Goal: Task Accomplishment & Management: Manage account settings

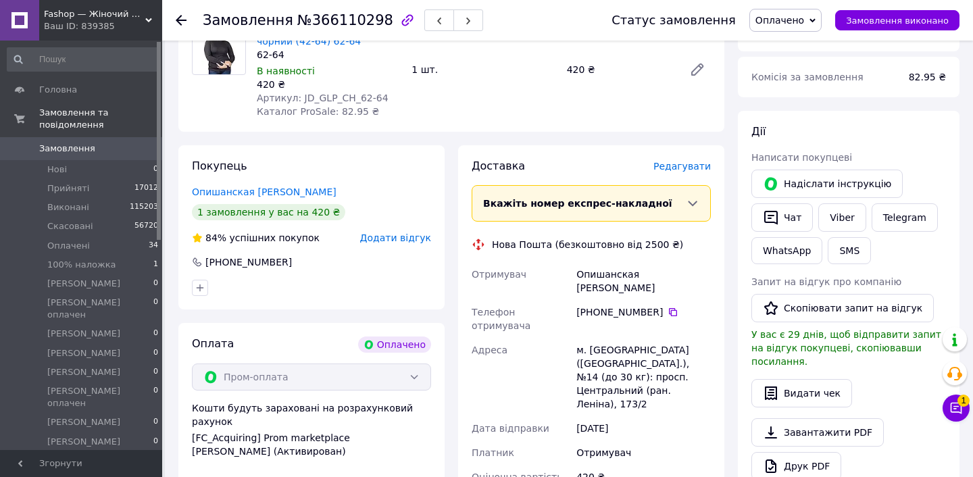
scroll to position [169, 0]
click at [624, 200] on span "Вкажіть номер експрес-накладної" at bounding box center [577, 204] width 189 height 11
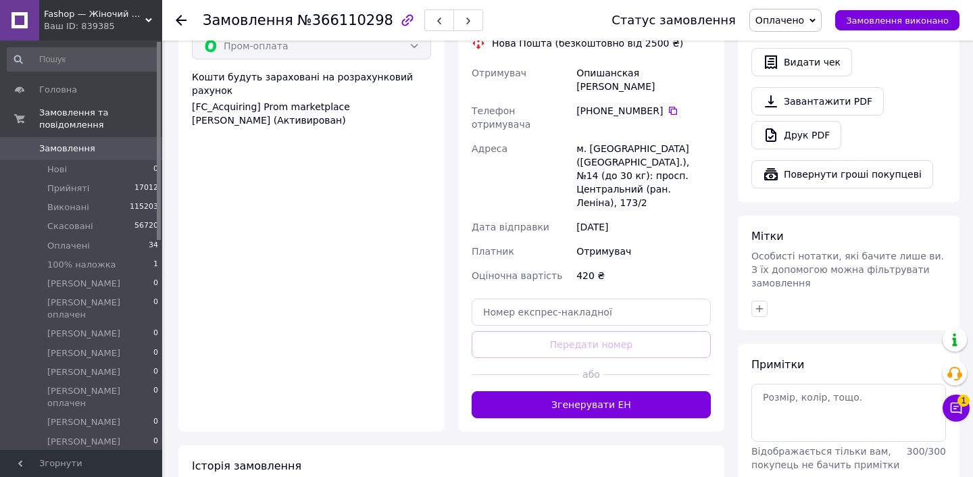
scroll to position [499, 0]
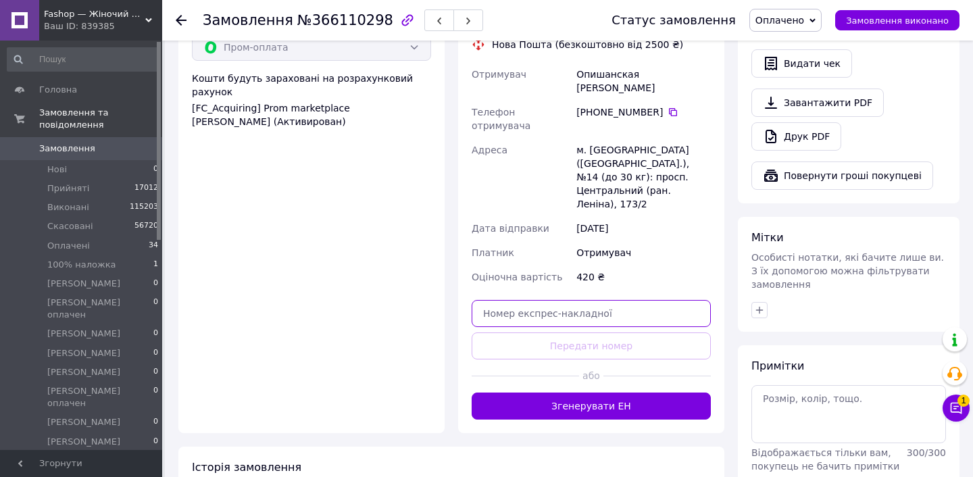
click at [564, 300] on input "text" at bounding box center [591, 313] width 239 height 27
click at [549, 303] on div "Доставка [PERSON_NAME] Вкажіть номер експрес-накладної Обов'язково введіть номе…" at bounding box center [591, 124] width 239 height 591
click at [519, 304] on div "Доставка [PERSON_NAME] Вкажіть номер експрес-накладної Обов'язково введіть номе…" at bounding box center [591, 124] width 239 height 591
click at [578, 304] on div "Доставка [PERSON_NAME] Вкажіть номер експрес-накладної Обов'язково введіть номе…" at bounding box center [591, 124] width 239 height 591
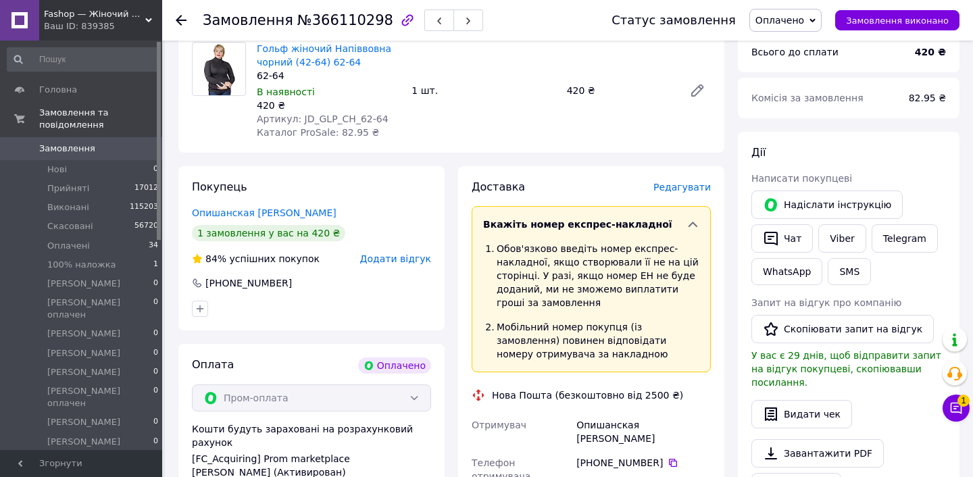
scroll to position [198, 0]
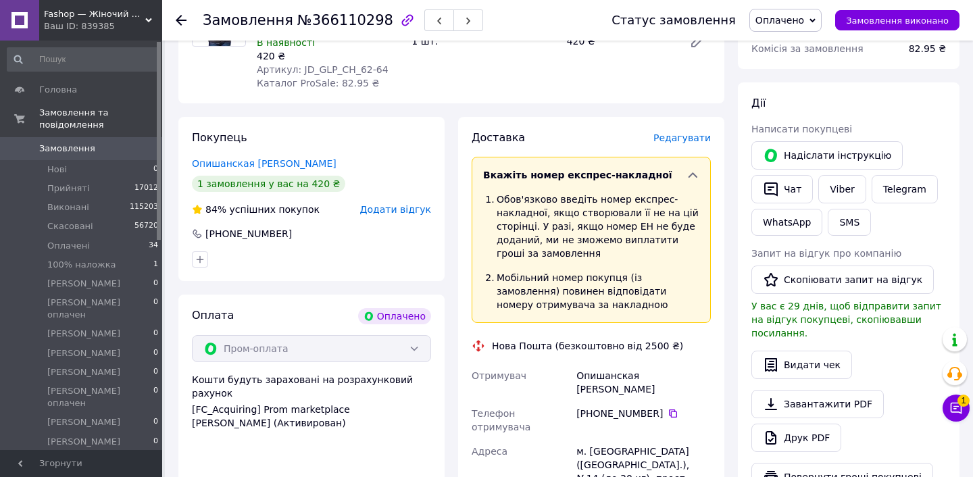
click at [693, 170] on icon at bounding box center [693, 175] width 14 height 14
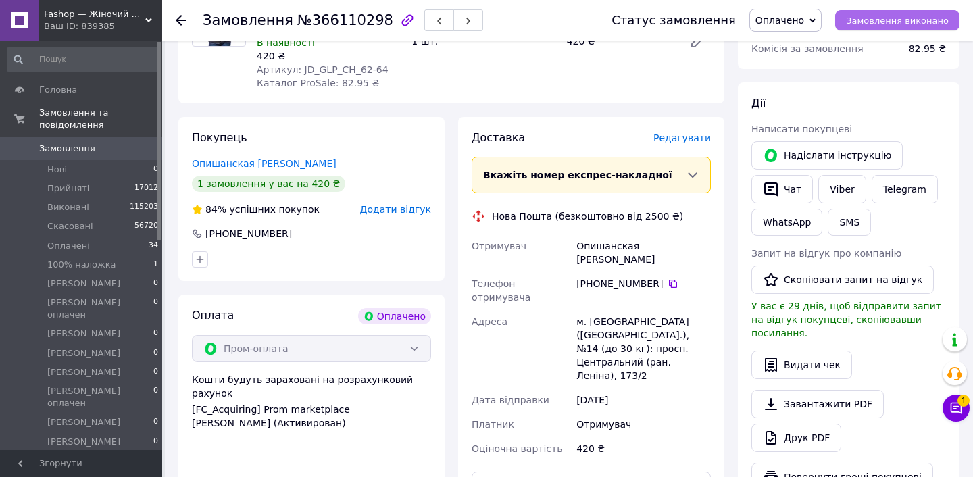
click at [911, 21] on span "Замовлення виконано" at bounding box center [897, 21] width 103 height 10
click at [693, 172] on icon at bounding box center [693, 175] width 14 height 14
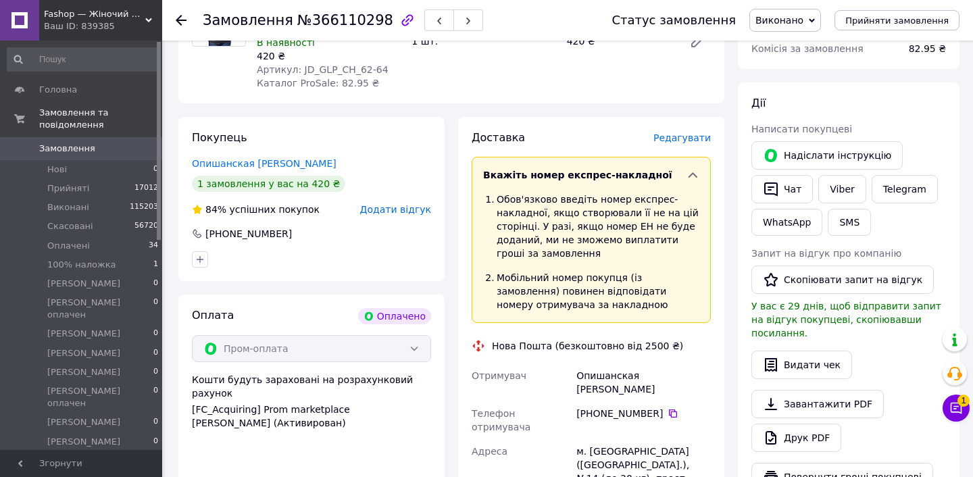
click at [680, 170] on div "Вкажіть номер експрес-накладної" at bounding box center [584, 175] width 203 height 14
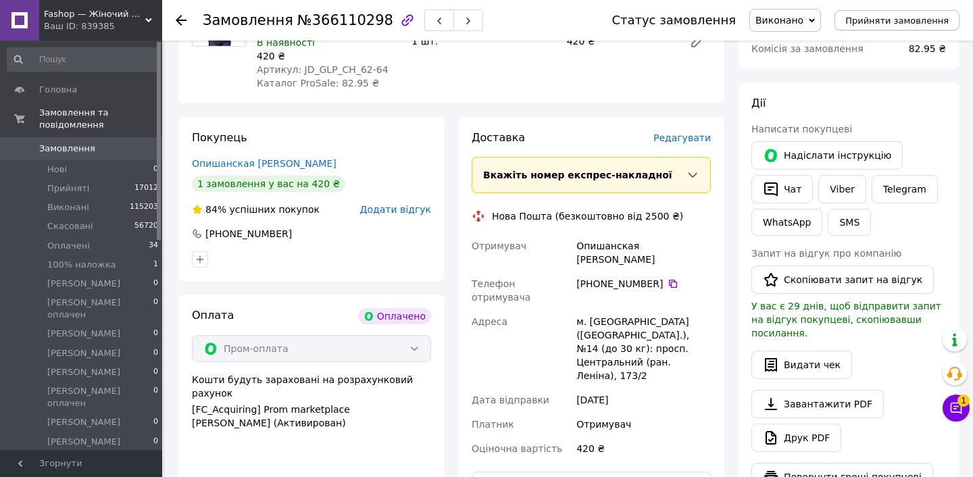
click at [911, 17] on span "Прийняти замовлення" at bounding box center [896, 21] width 103 height 10
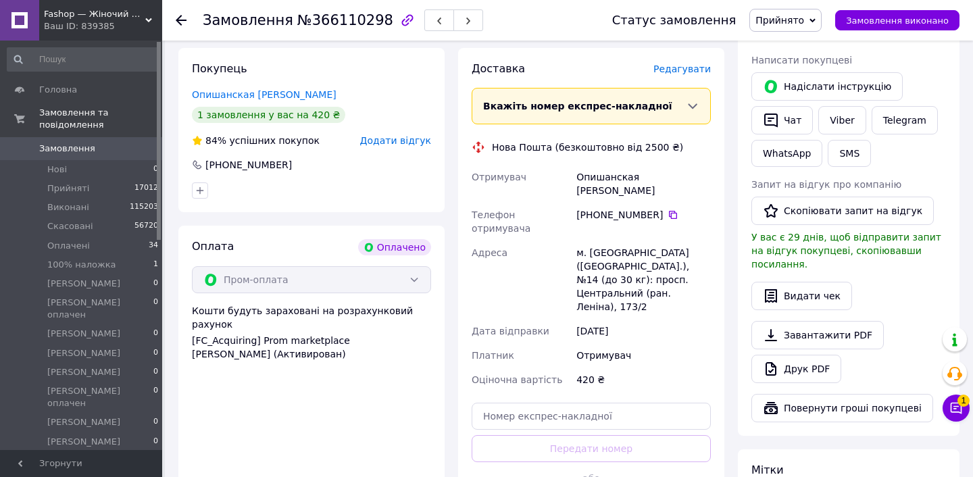
scroll to position [212, 0]
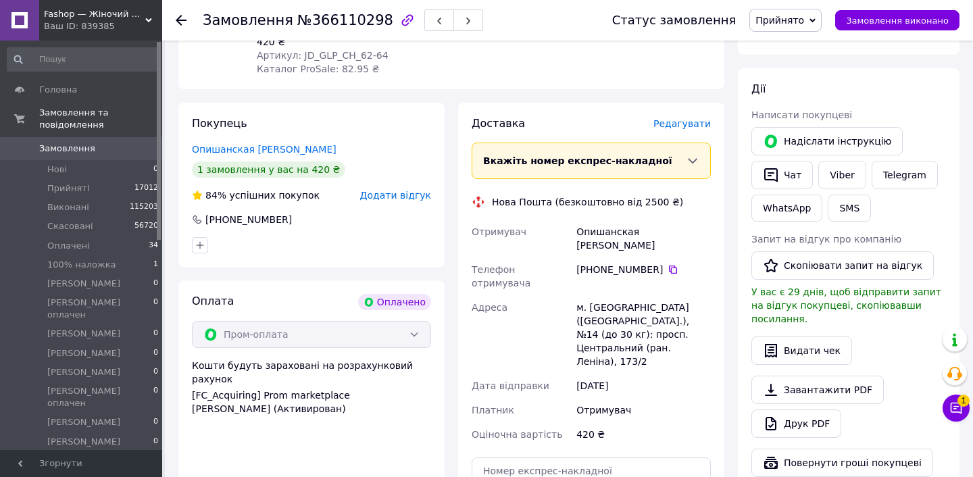
click at [638, 155] on span "Вкажіть номер експрес-накладної" at bounding box center [577, 160] width 189 height 11
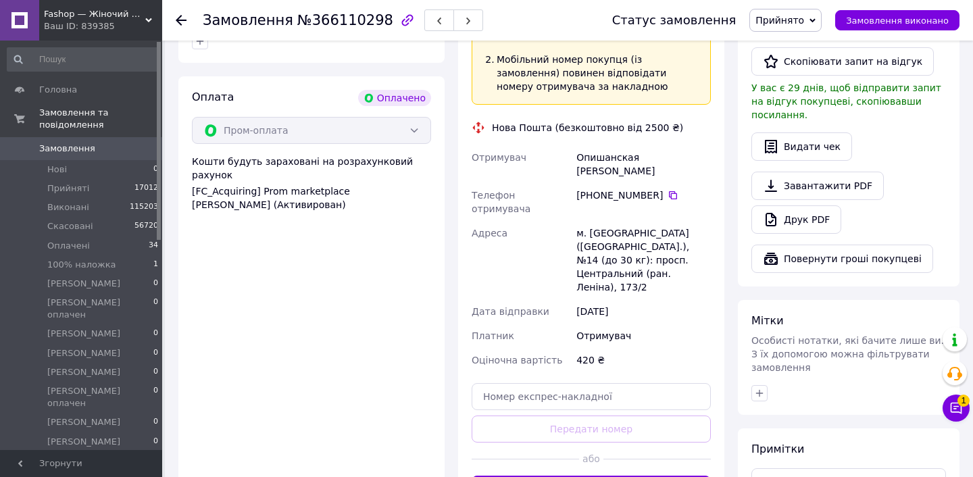
scroll to position [428, 0]
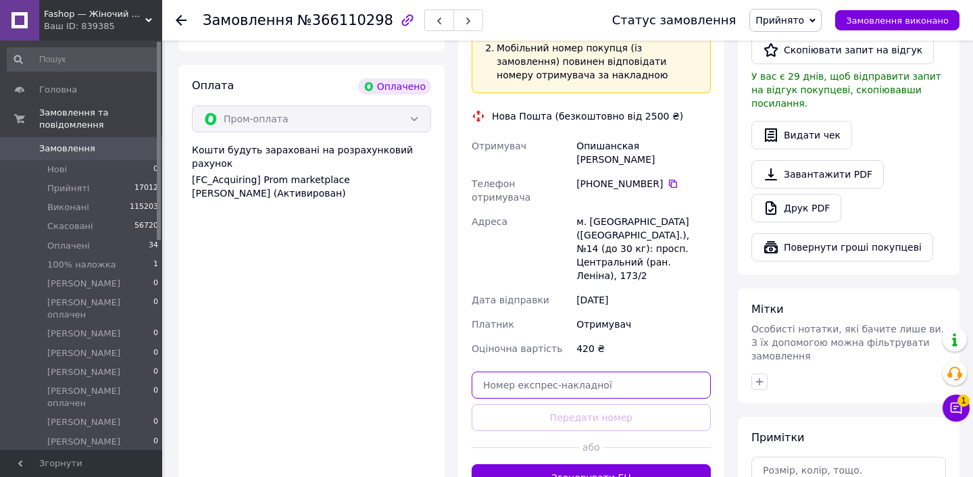
click at [547, 372] on input "text" at bounding box center [591, 385] width 239 height 27
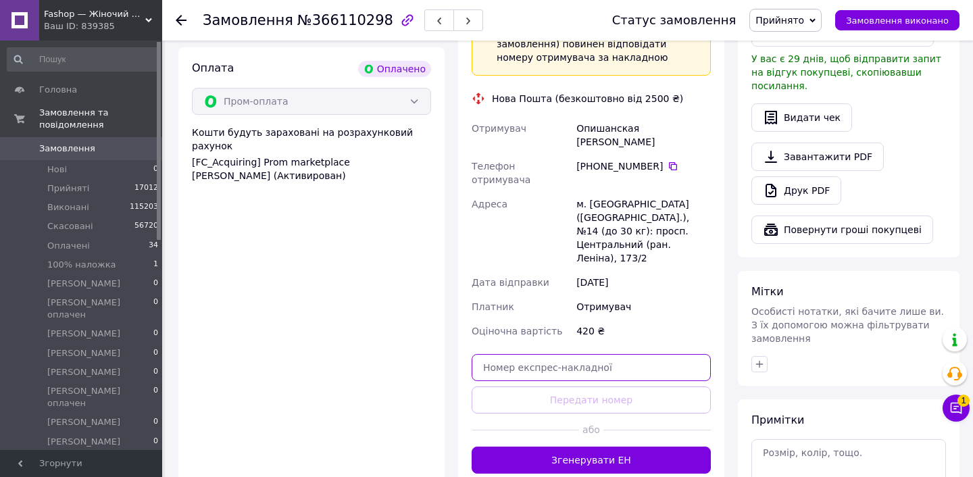
scroll to position [460, 0]
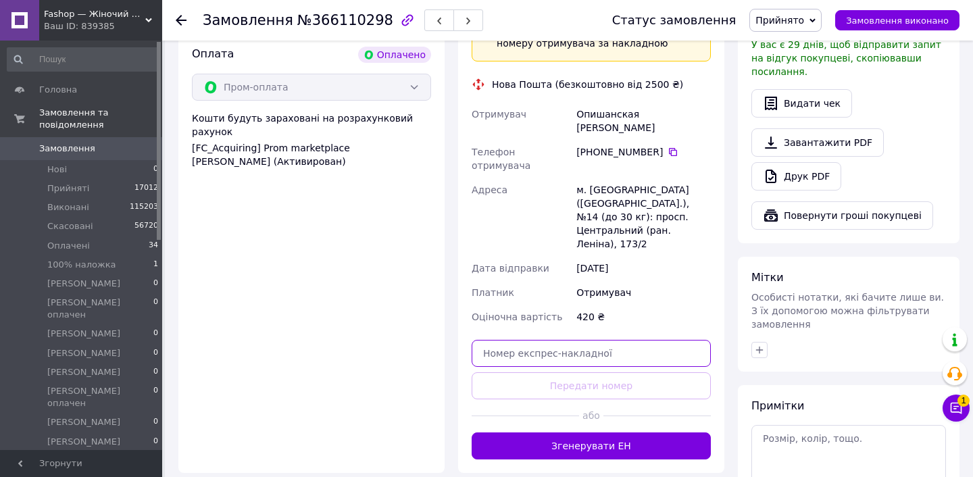
paste input "[CREDIT_CARD_NUMBER]"
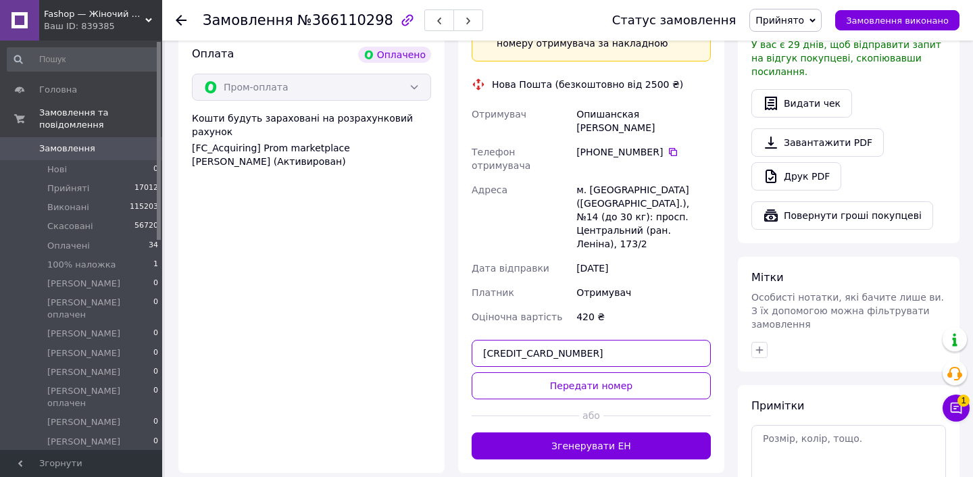
type input "[CREDIT_CARD_NUMBER]"
click at [651, 280] on div "Отримувач" at bounding box center [644, 292] width 140 height 24
click at [672, 280] on div "Отримувач" at bounding box center [644, 292] width 140 height 24
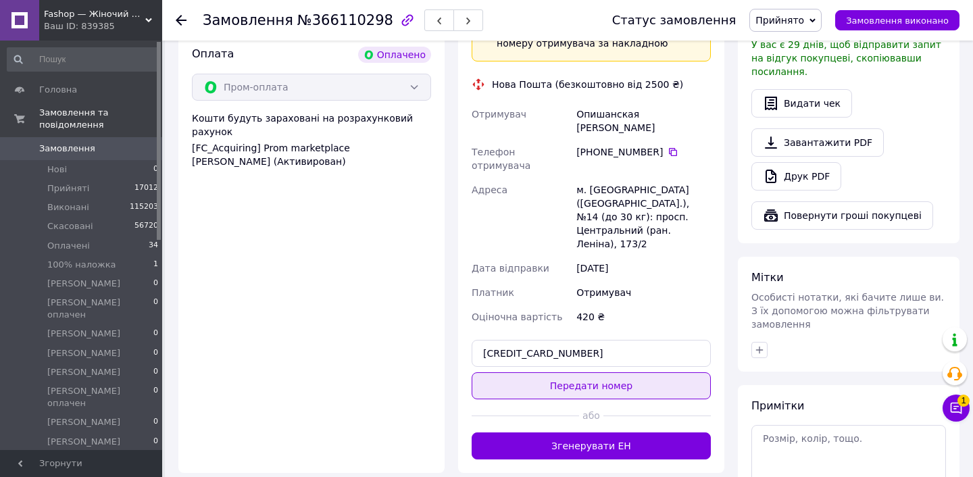
click at [598, 372] on button "Передати номер" at bounding box center [591, 385] width 239 height 27
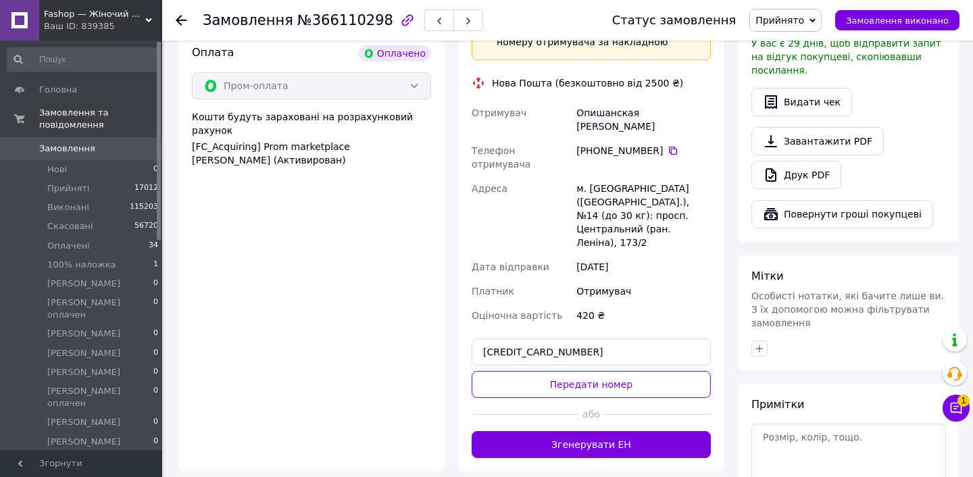
scroll to position [460, 0]
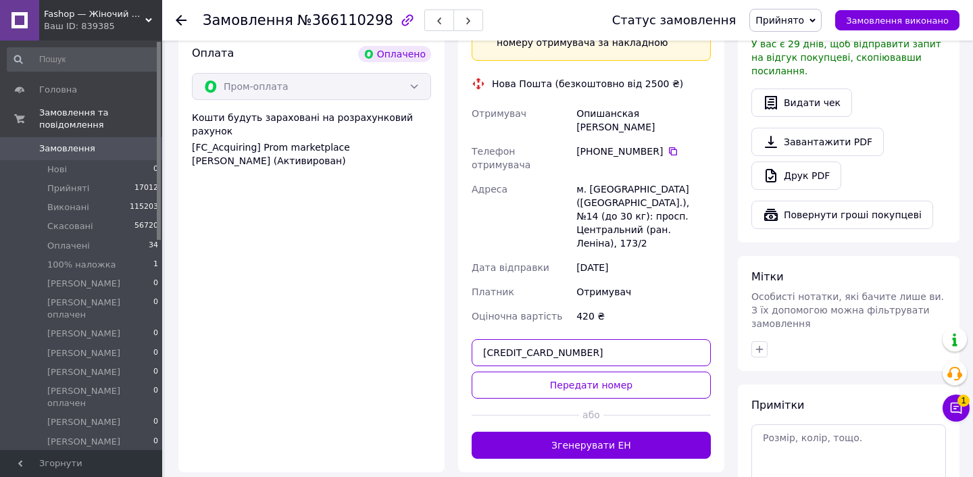
click at [572, 339] on input "[CREDIT_CARD_NUMBER]" at bounding box center [591, 352] width 239 height 27
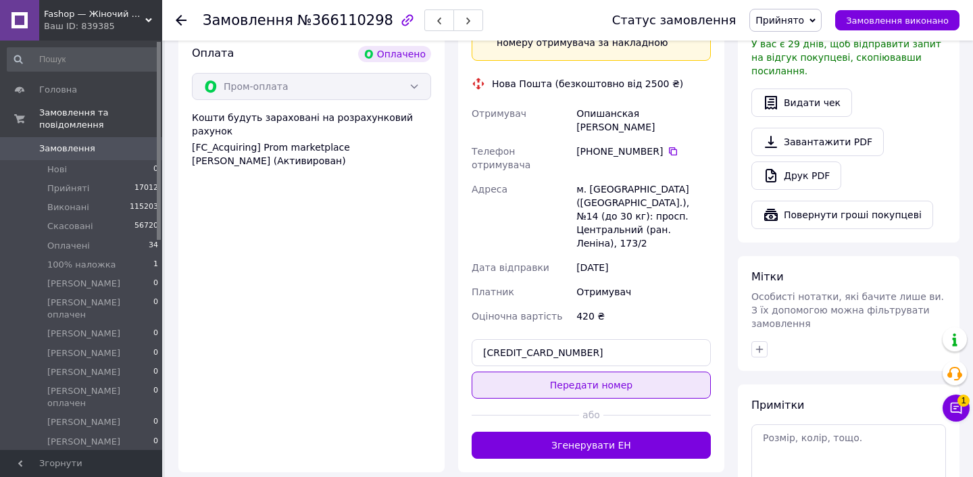
click at [581, 372] on button "Передати номер" at bounding box center [591, 385] width 239 height 27
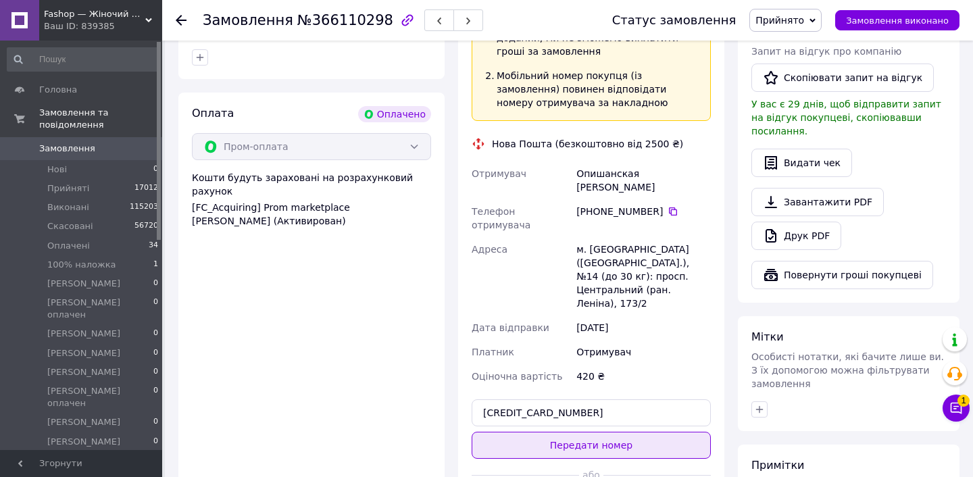
scroll to position [398, 0]
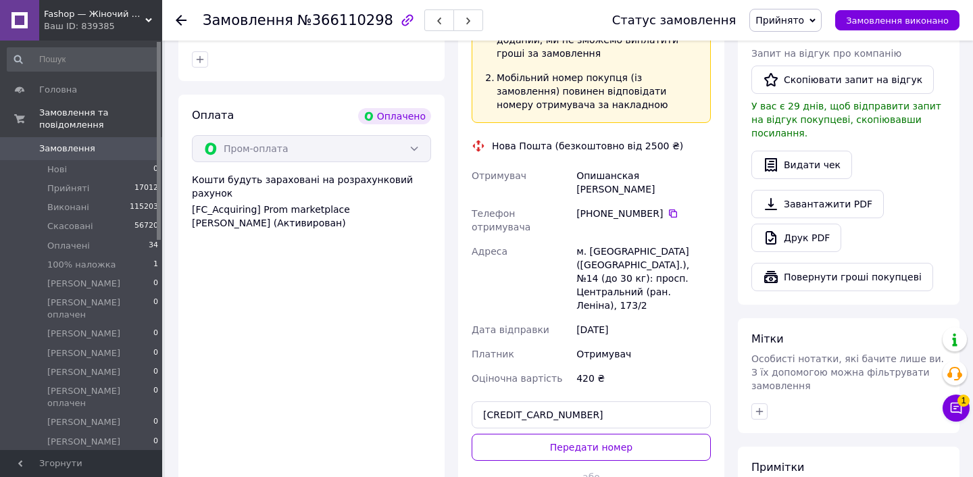
click at [822, 19] on span "Прийнято" at bounding box center [785, 20] width 72 height 23
click at [907, 198] on div "Завантажити PDF   Друк PDF" at bounding box center [848, 221] width 195 height 62
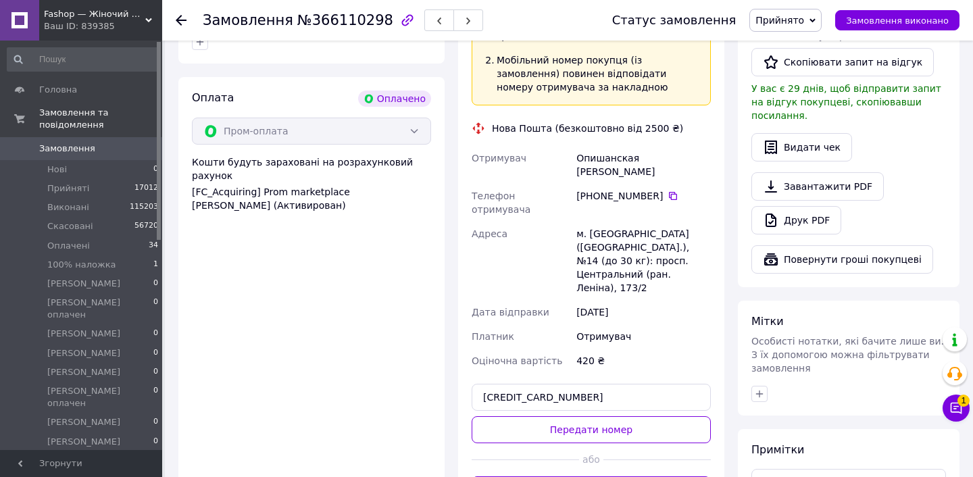
scroll to position [422, 0]
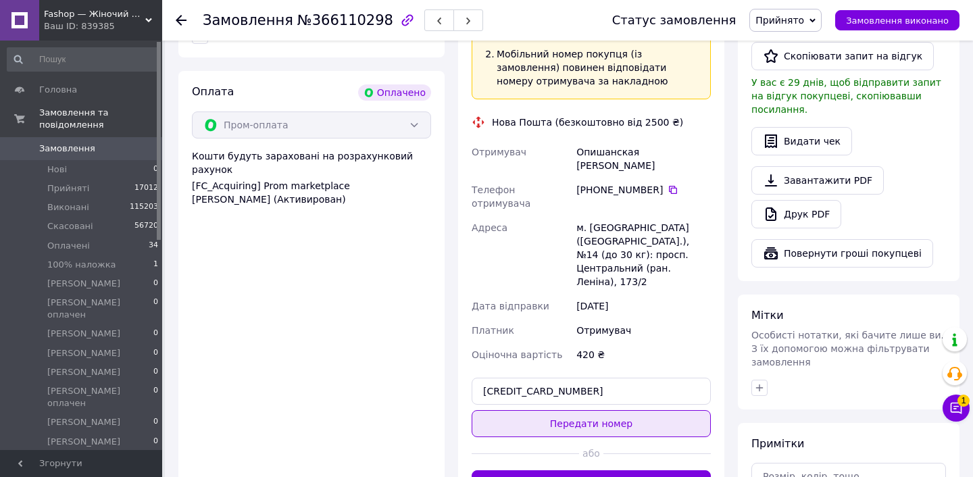
click at [616, 410] on button "Передати номер" at bounding box center [591, 423] width 239 height 27
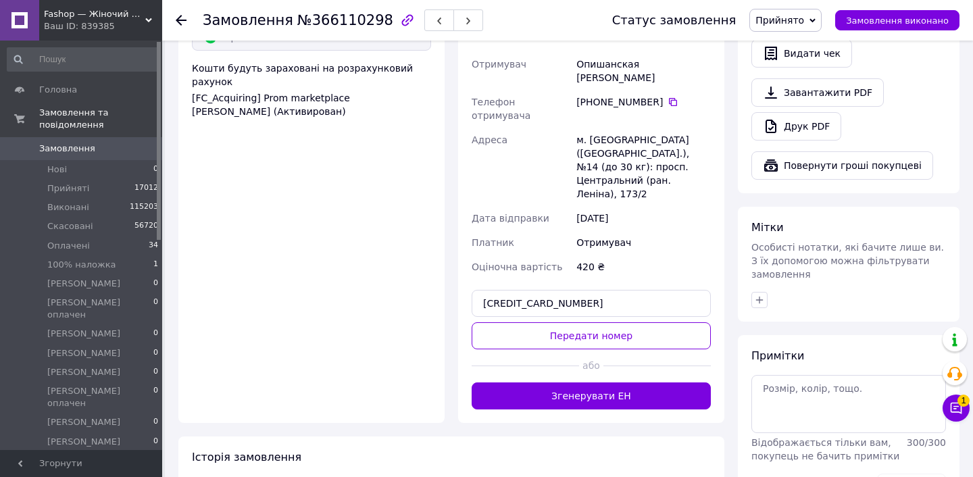
scroll to position [515, 0]
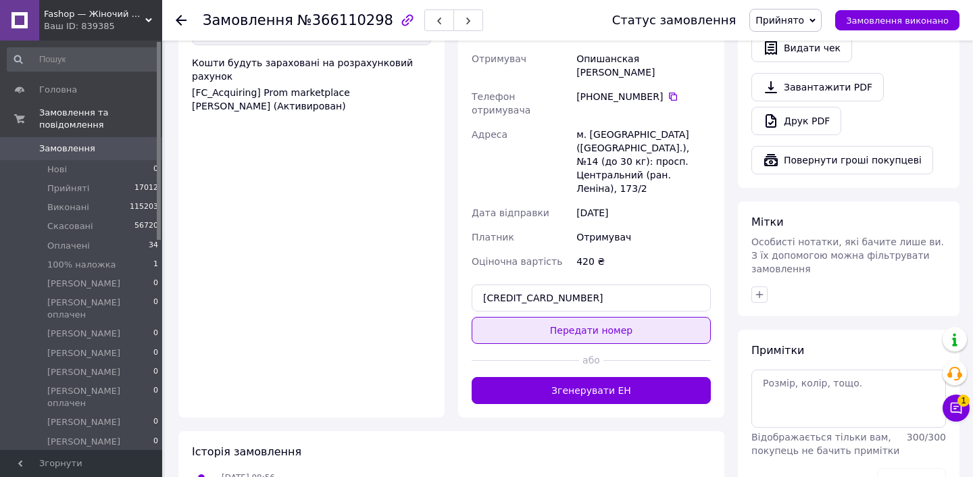
click at [569, 317] on button "Передати номер" at bounding box center [591, 330] width 239 height 27
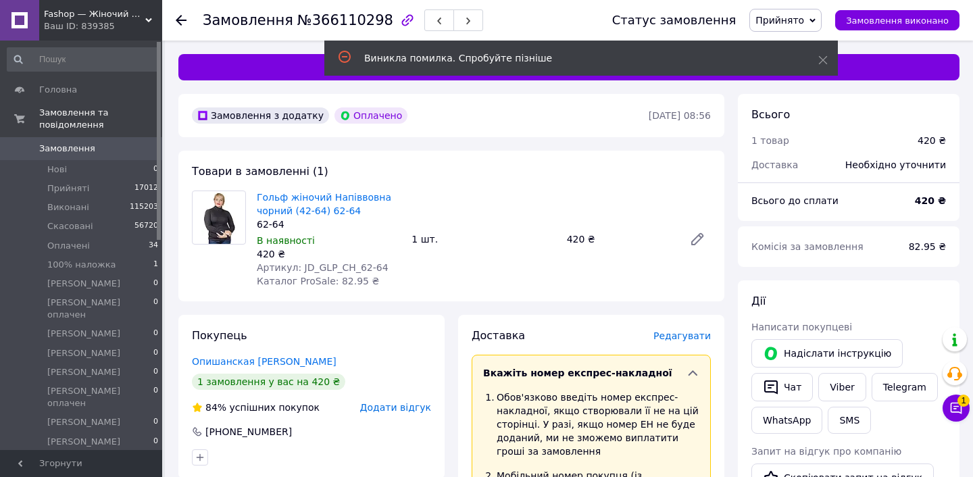
scroll to position [0, 0]
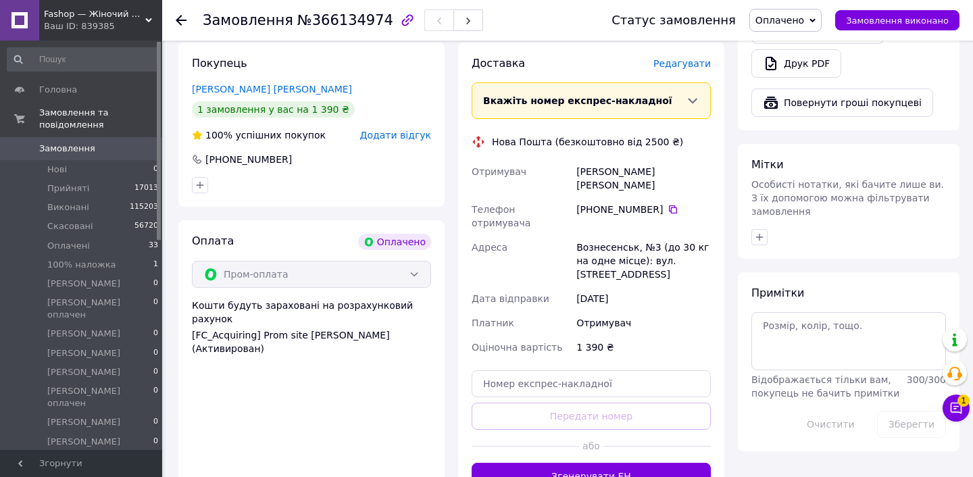
scroll to position [498, 0]
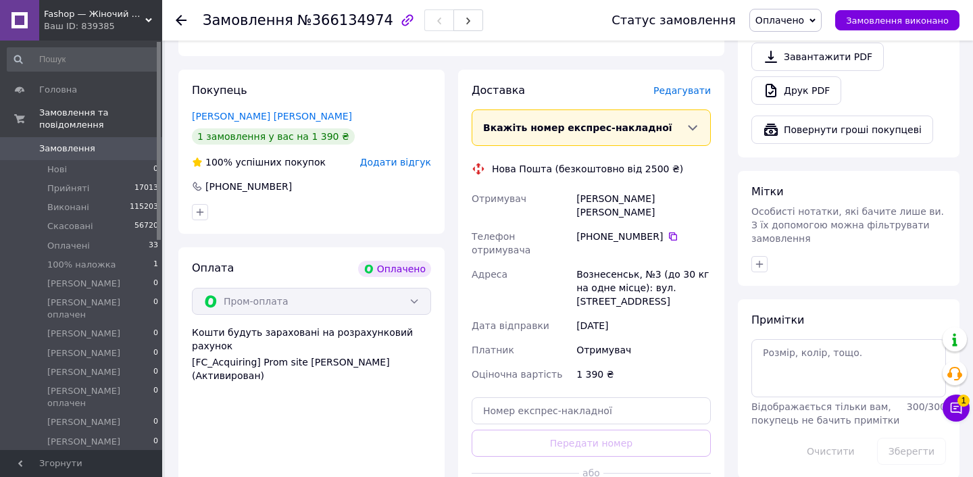
click at [628, 132] on div "Вкажіть номер експрес-накладної Обов'язково введіть номер експрес-накладної, як…" at bounding box center [591, 127] width 239 height 36
click at [693, 132] on div "Вкажіть номер експрес-накладної Обов'язково введіть номер експрес-накладної, як…" at bounding box center [591, 127] width 239 height 36
click at [693, 128] on icon at bounding box center [692, 127] width 9 height 5
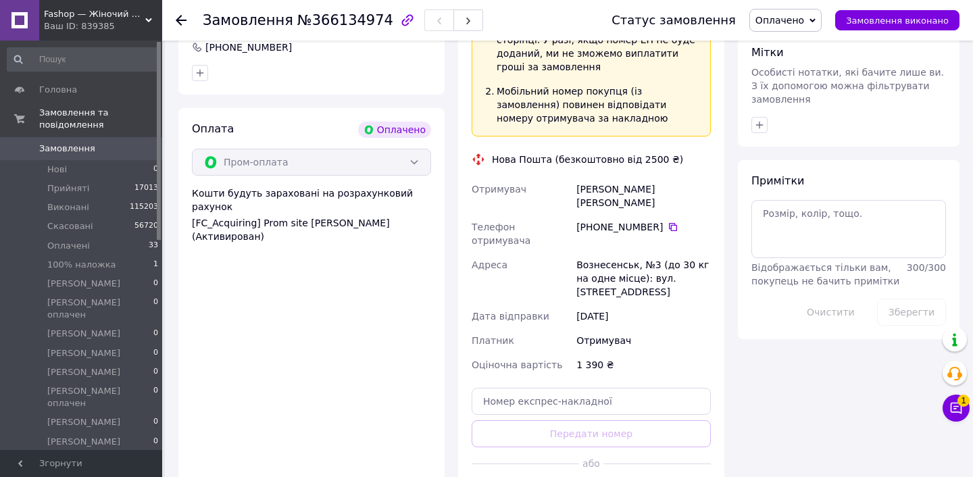
scroll to position [663, 0]
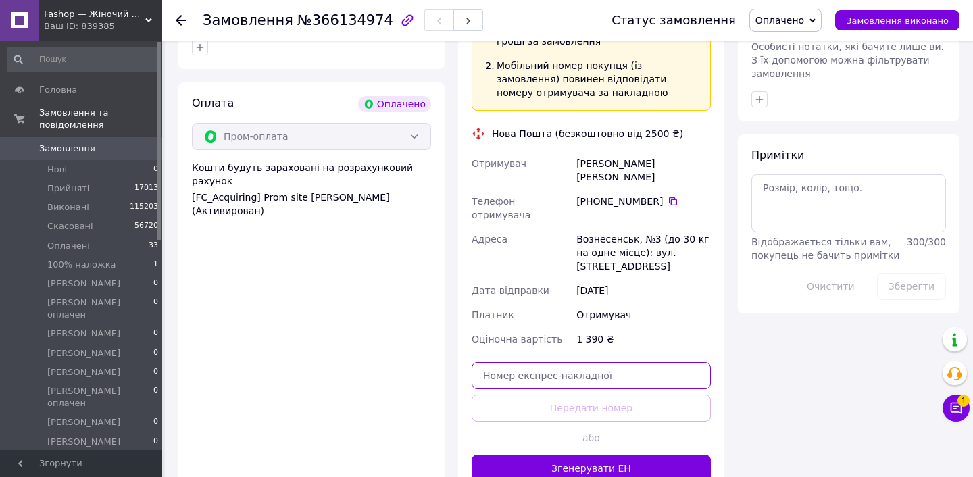
click at [539, 362] on input "text" at bounding box center [591, 375] width 239 height 27
paste input "59001474485589"
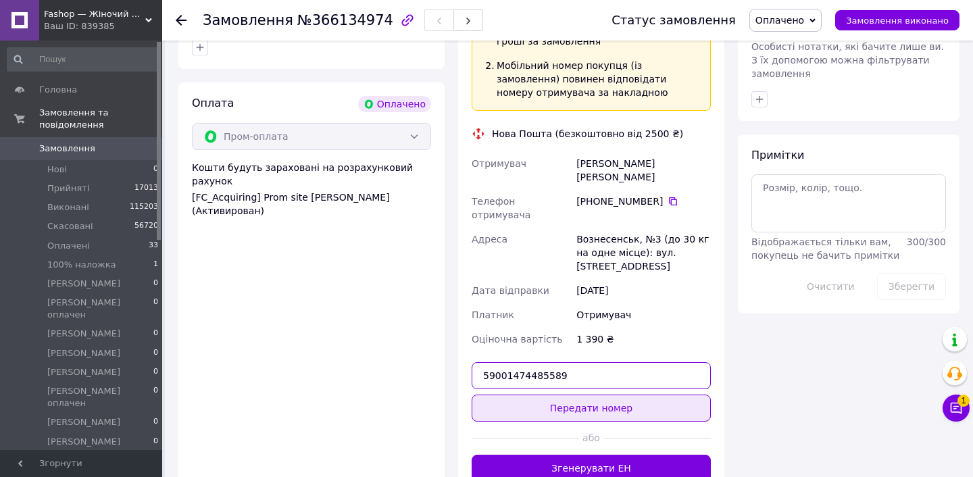
type input "59001474485589"
click at [603, 395] on button "Передати номер" at bounding box center [591, 408] width 239 height 27
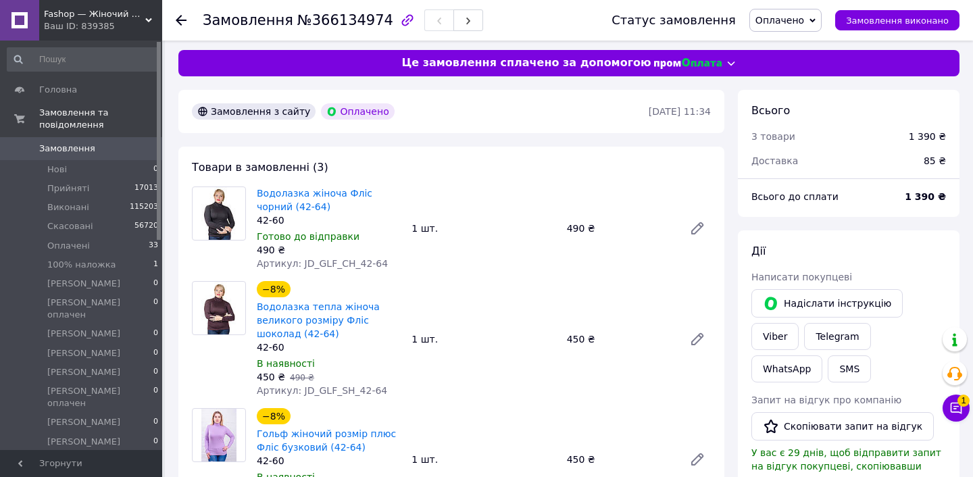
scroll to position [5, 0]
